Goal: Information Seeking & Learning: Understand process/instructions

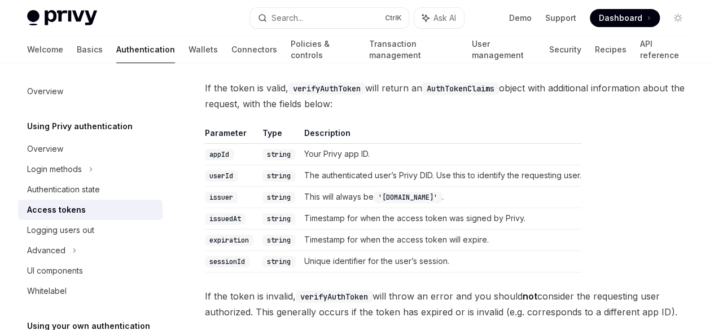
click at [311, 16] on button "Search... Ctrl K" at bounding box center [329, 18] width 159 height 20
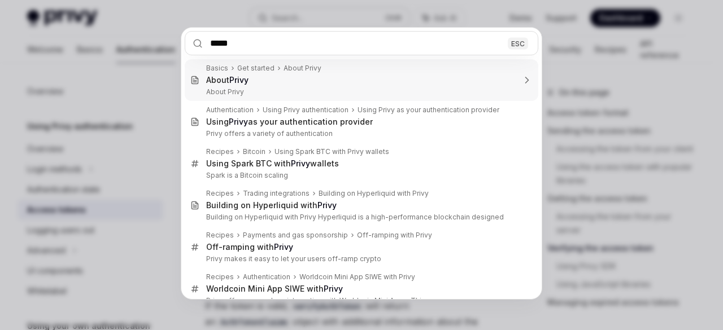
type input "******"
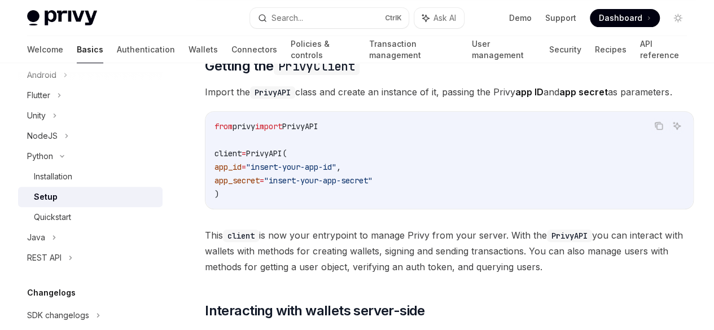
scroll to position [170, 0]
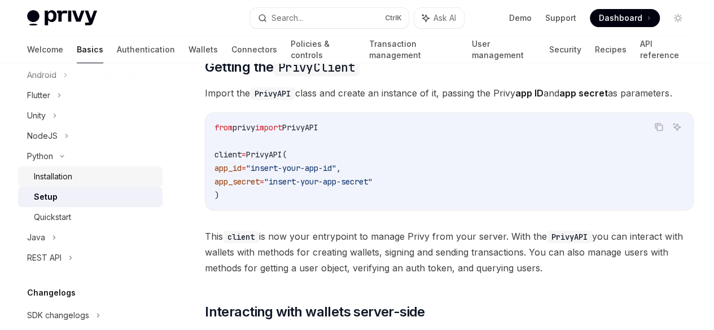
click at [72, 182] on div "Installation" at bounding box center [53, 177] width 38 height 14
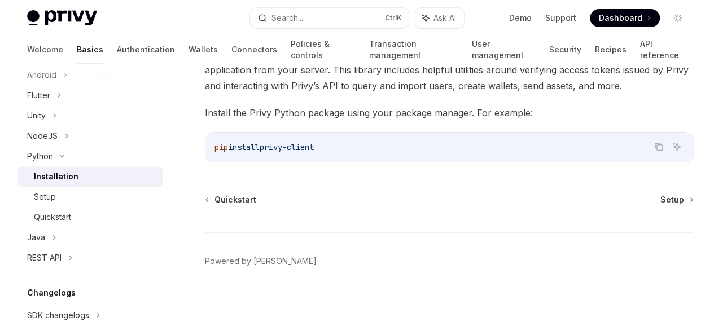
scroll to position [142, 0]
click at [54, 142] on div "NodeJS" at bounding box center [42, 136] width 30 height 14
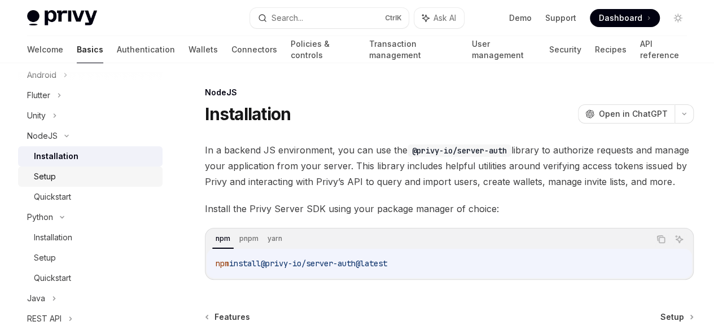
click at [53, 172] on div "Setup" at bounding box center [45, 177] width 22 height 14
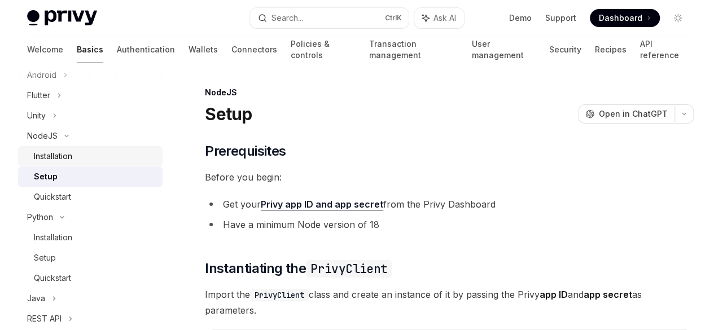
click at [53, 163] on div "Installation" at bounding box center [53, 157] width 38 height 14
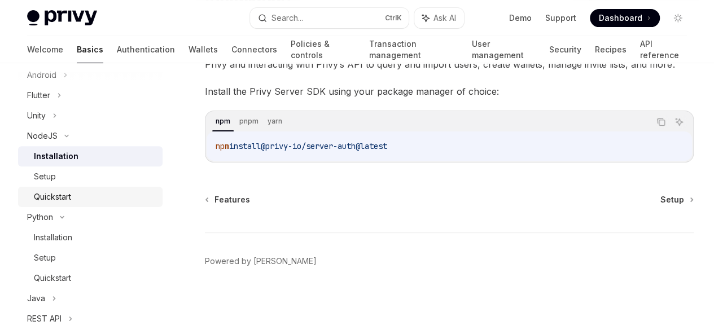
scroll to position [121, 0]
click at [66, 186] on link "Setup" at bounding box center [90, 177] width 145 height 20
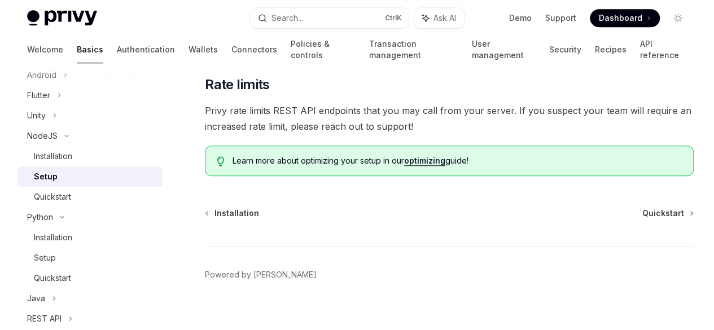
scroll to position [405, 0]
click at [642, 218] on span "Quickstart" at bounding box center [663, 212] width 42 height 11
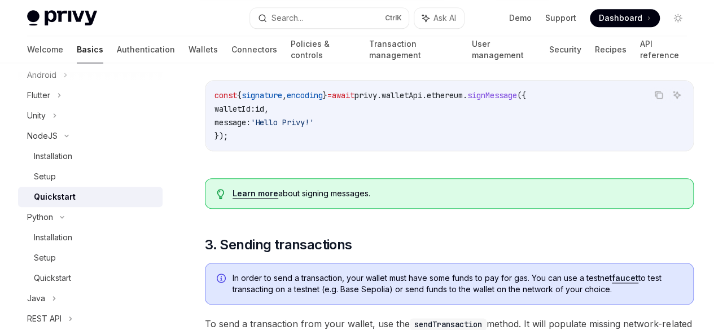
scroll to position [540, 0]
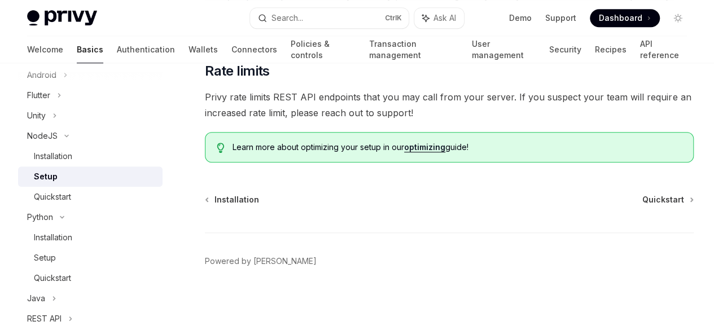
scroll to position [405, 0]
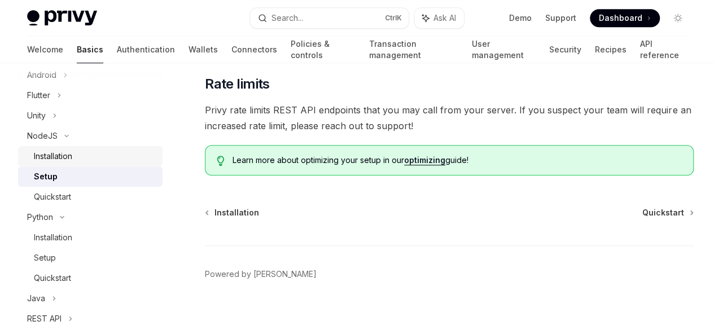
click at [97, 159] on div "Installation" at bounding box center [95, 157] width 122 height 14
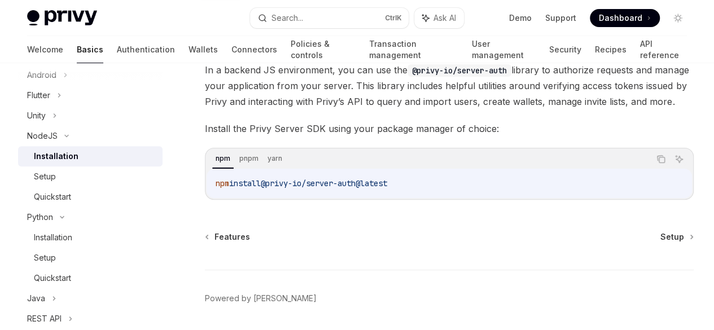
scroll to position [86, 0]
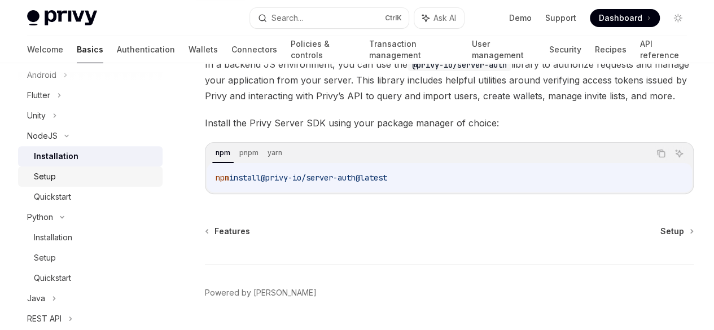
click at [71, 173] on div "Setup" at bounding box center [95, 177] width 122 height 14
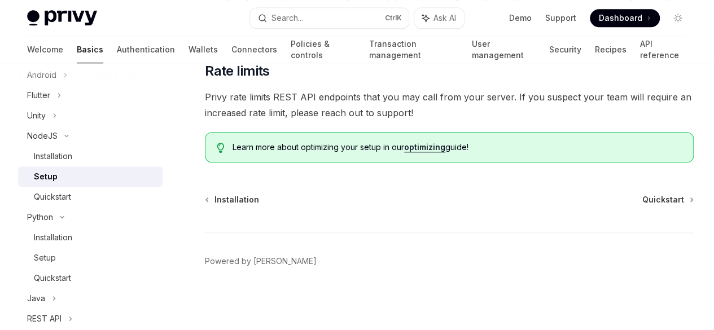
scroll to position [469, 0]
click at [115, 174] on div "Setup" at bounding box center [95, 177] width 122 height 14
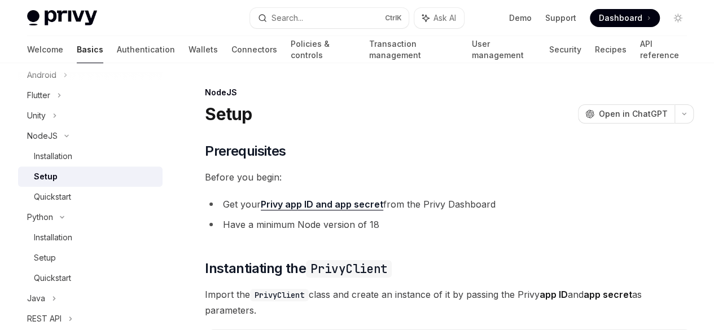
type textarea "*"
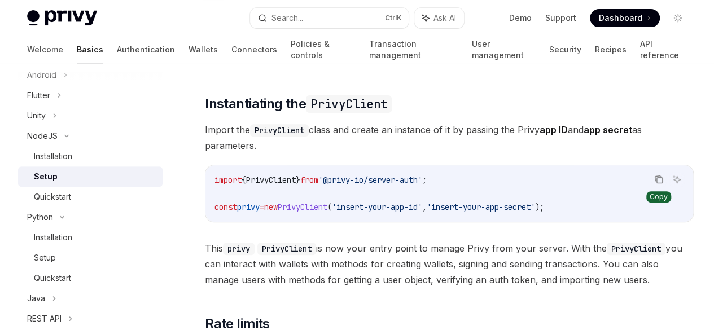
click at [657, 178] on icon "Copy the contents from the code block" at bounding box center [660, 181] width 6 height 6
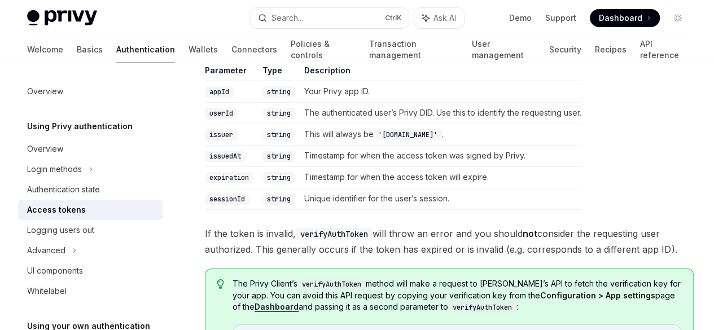
scroll to position [1993, 0]
